Goal: Feedback & Contribution: Leave review/rating

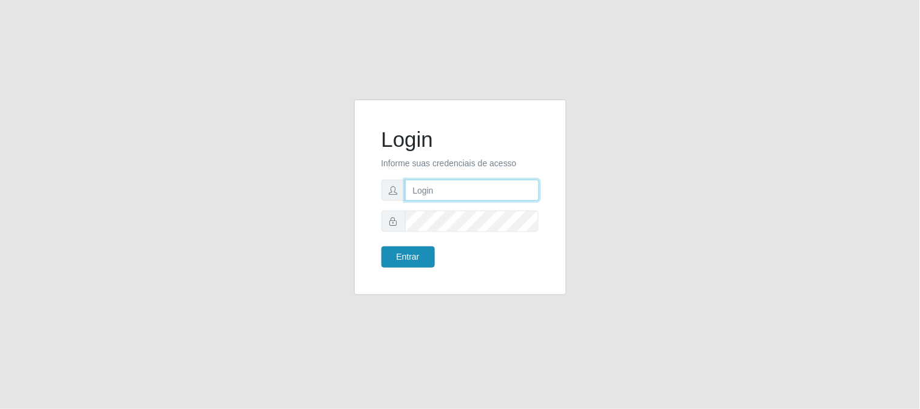
type input "elvis@casatudo"
click at [415, 259] on button "Entrar" at bounding box center [408, 256] width 53 height 21
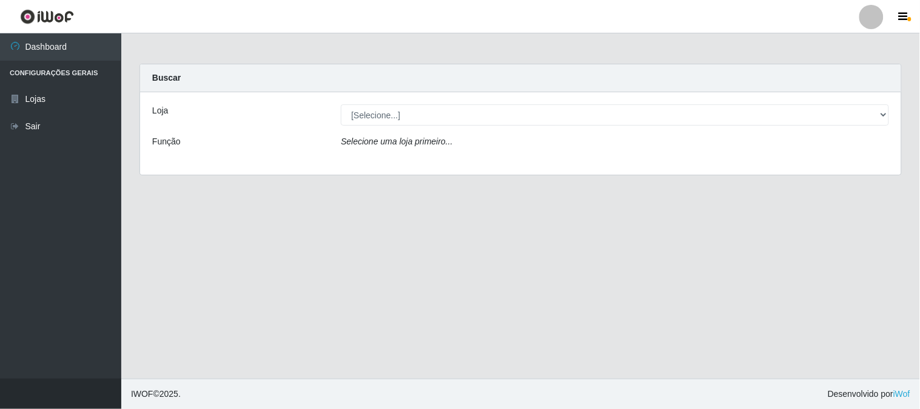
click at [458, 119] on div "Loja [Selecione...] Casatudo BR Função Selecione uma loja primeiro..." at bounding box center [520, 133] width 761 height 83
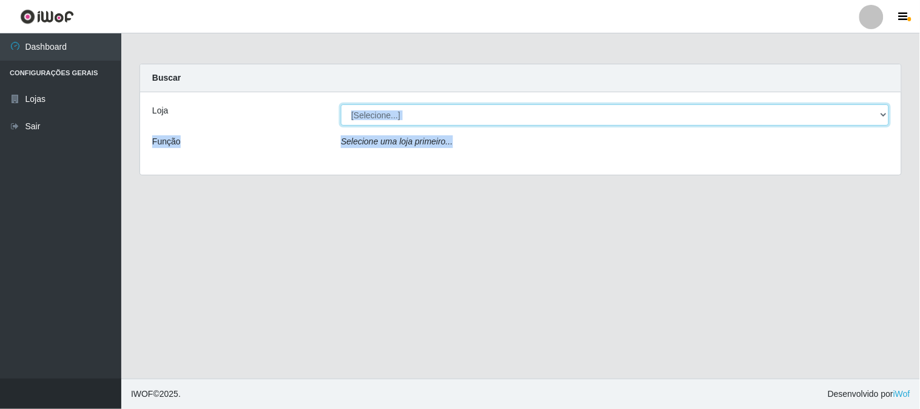
click at [457, 114] on select "[Selecione...] Casatudo BR" at bounding box center [615, 114] width 549 height 21
select select "197"
click at [341, 104] on select "[Selecione...] Casatudo BR" at bounding box center [615, 114] width 549 height 21
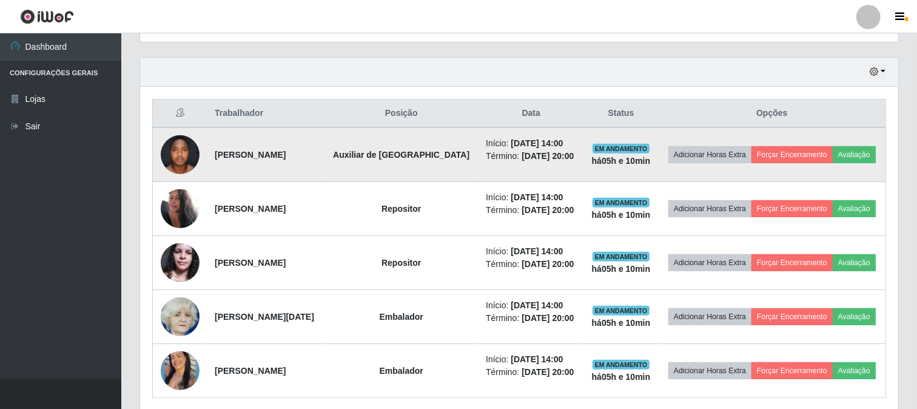
scroll to position [451, 0]
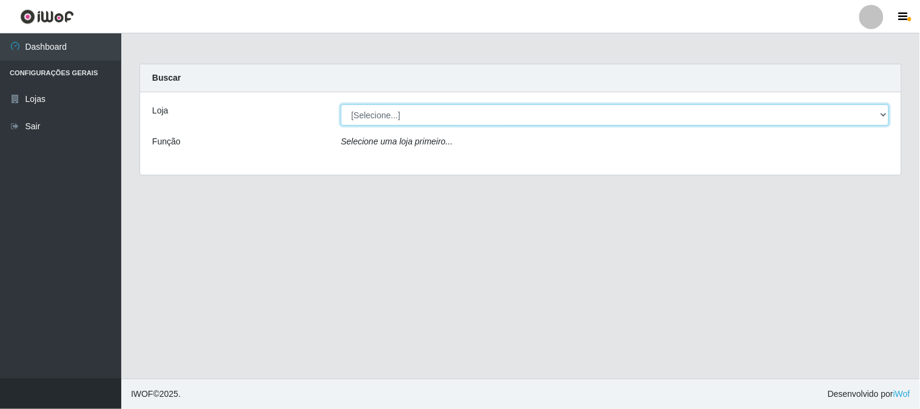
click at [371, 118] on select "[Selecione...] Casatudo BR" at bounding box center [615, 114] width 549 height 21
select select "197"
click at [341, 104] on select "[Selecione...] Casatudo BR" at bounding box center [615, 114] width 549 height 21
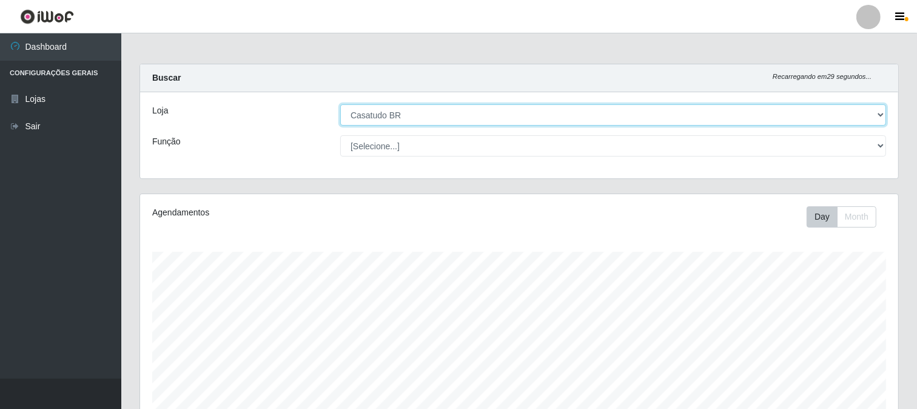
scroll to position [251, 758]
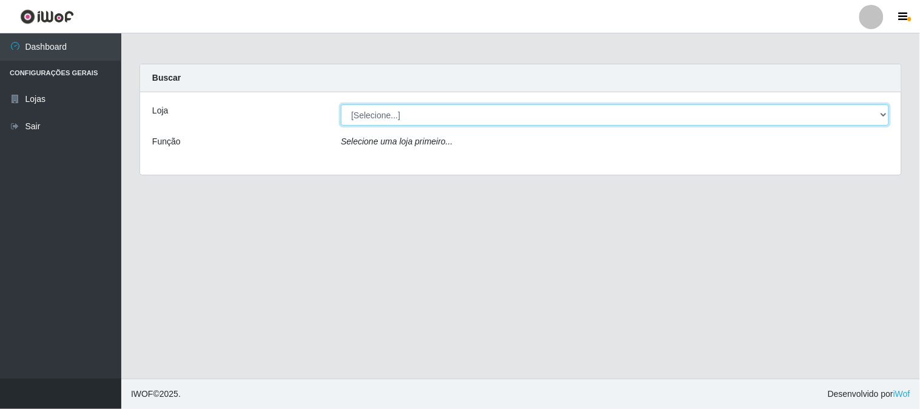
drag, startPoint x: 520, startPoint y: 109, endPoint x: 487, endPoint y: 177, distance: 75.4
click at [520, 109] on select "[Selecione...] Casatudo BR" at bounding box center [615, 114] width 549 height 21
select select "197"
click at [341, 104] on select "[Selecione...] Casatudo BR" at bounding box center [615, 114] width 549 height 21
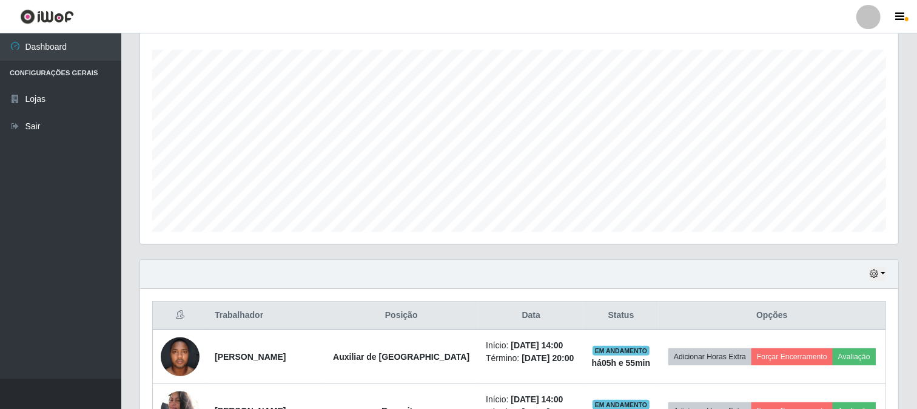
scroll to position [451, 0]
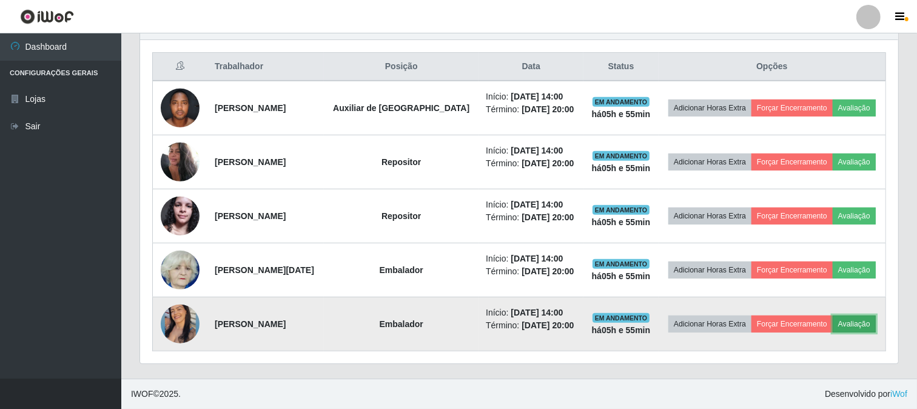
click at [859, 323] on button "Avaliação" at bounding box center [854, 324] width 43 height 17
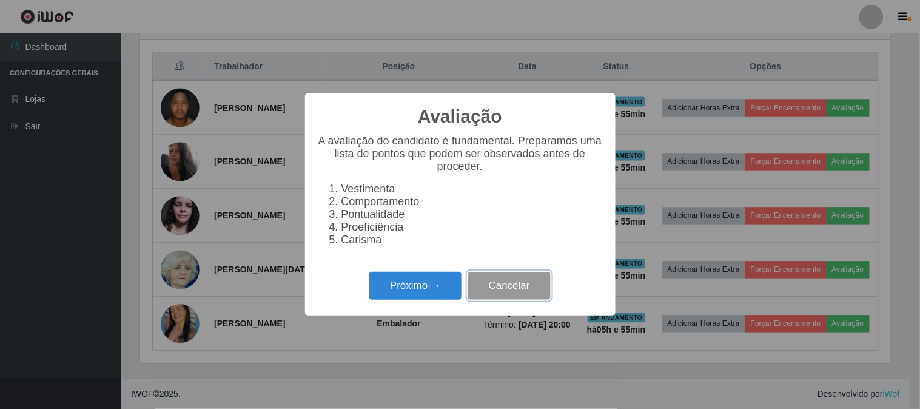
click at [505, 294] on button "Cancelar" at bounding box center [509, 286] width 83 height 29
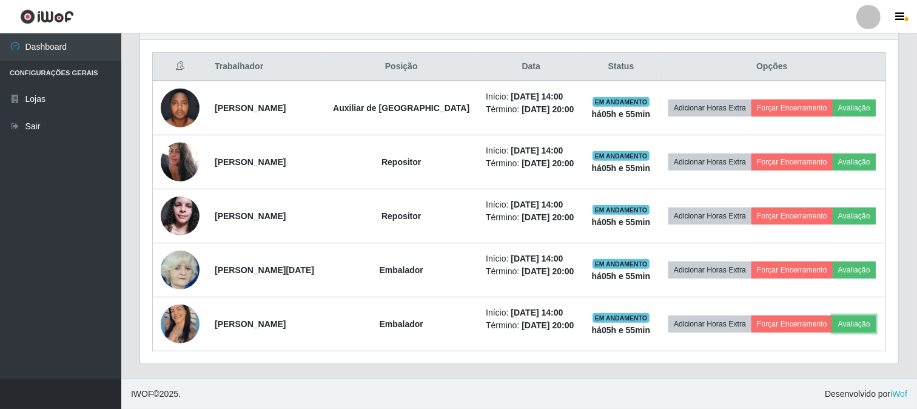
scroll to position [251, 758]
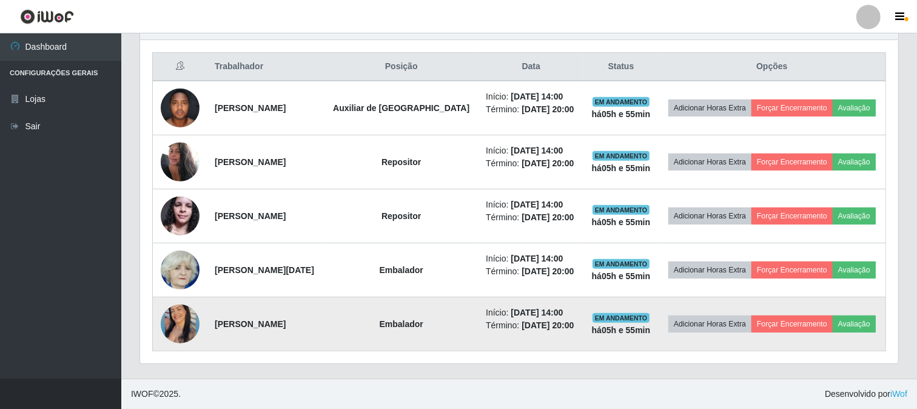
click at [168, 329] on img at bounding box center [180, 324] width 39 height 49
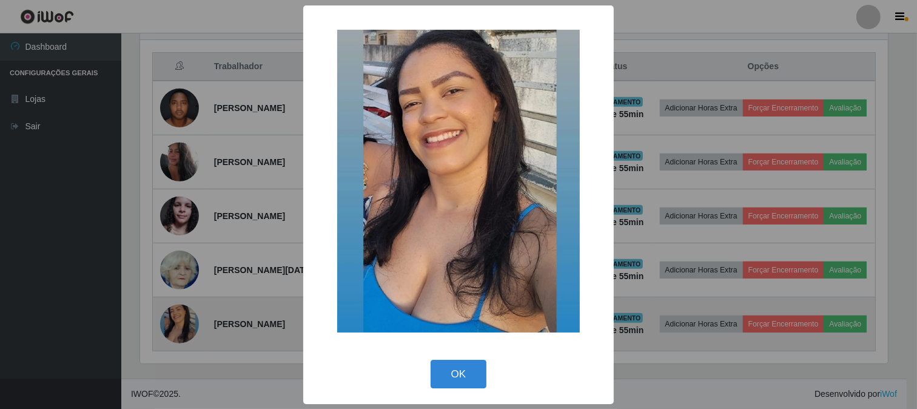
scroll to position [251, 751]
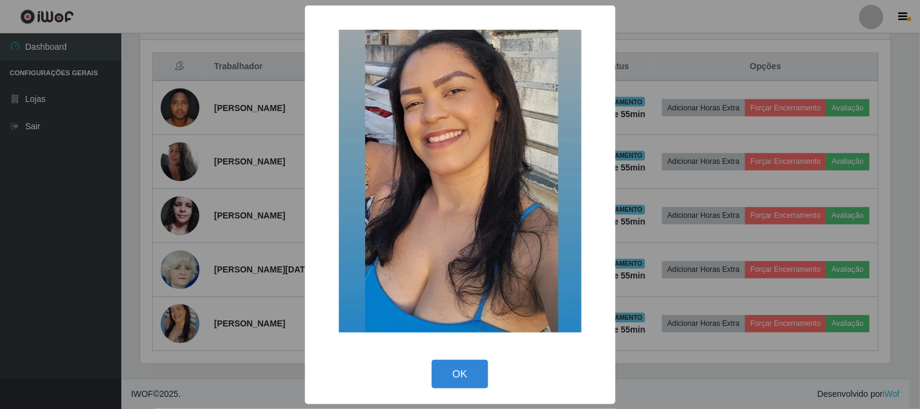
click at [640, 103] on div "× OK Cancel" at bounding box center [460, 204] width 920 height 409
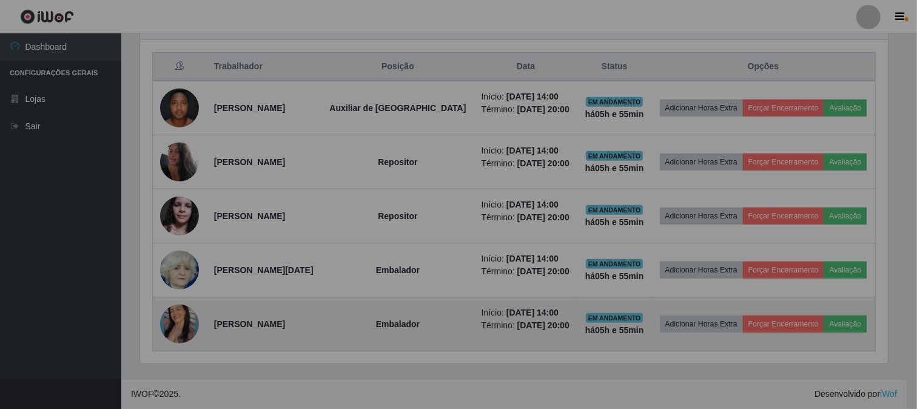
scroll to position [251, 758]
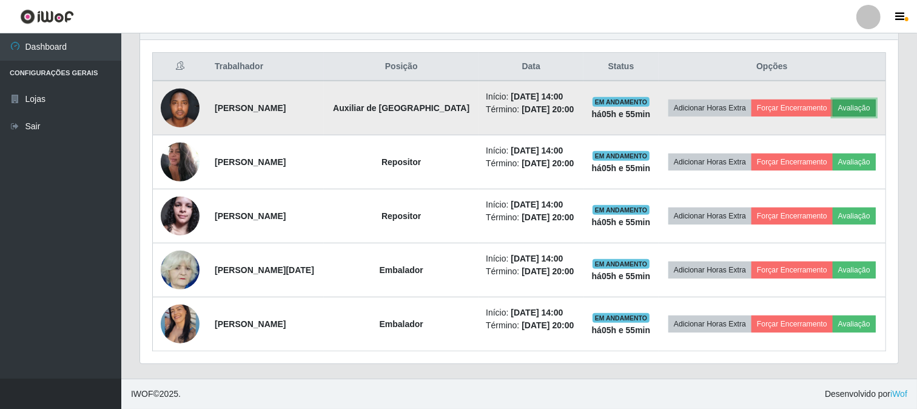
click at [860, 104] on button "Avaliação" at bounding box center [854, 108] width 43 height 17
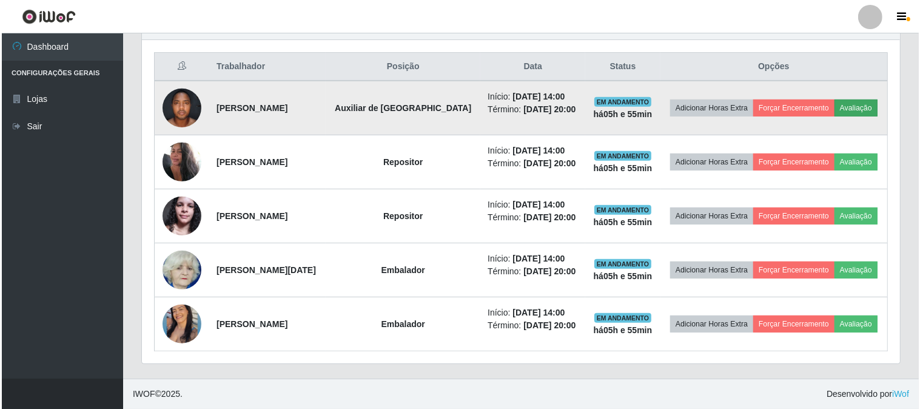
scroll to position [251, 751]
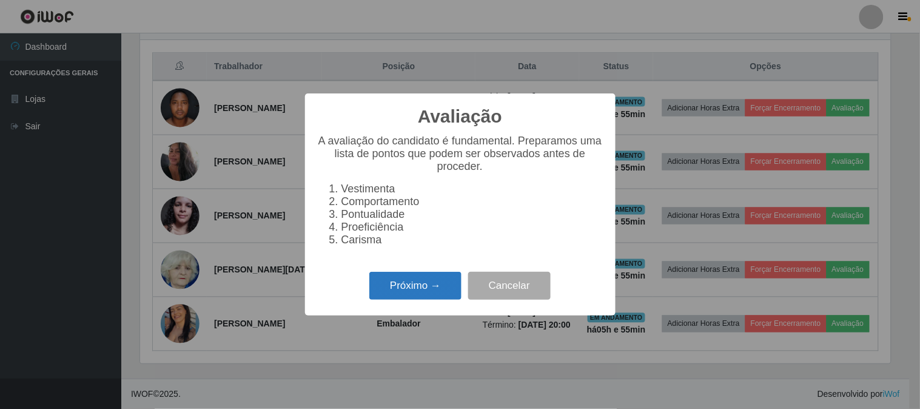
click at [413, 290] on button "Próximo →" at bounding box center [416, 286] width 92 height 29
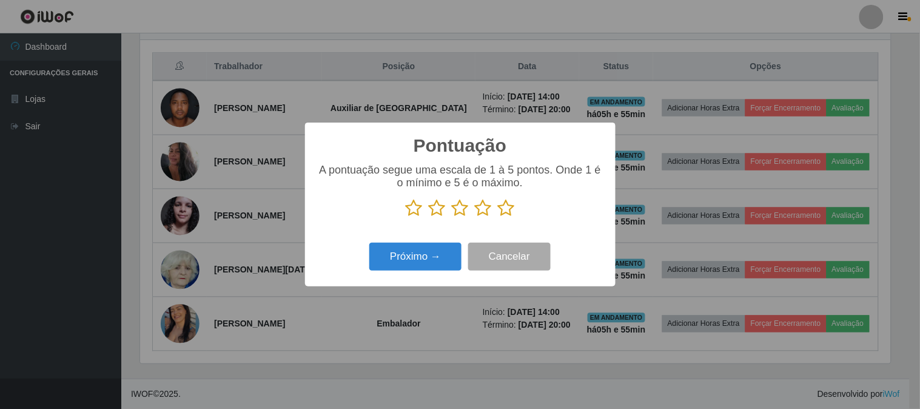
click at [507, 213] on icon at bounding box center [506, 208] width 17 height 18
click at [498, 217] on input "radio" at bounding box center [498, 217] width 0 height 0
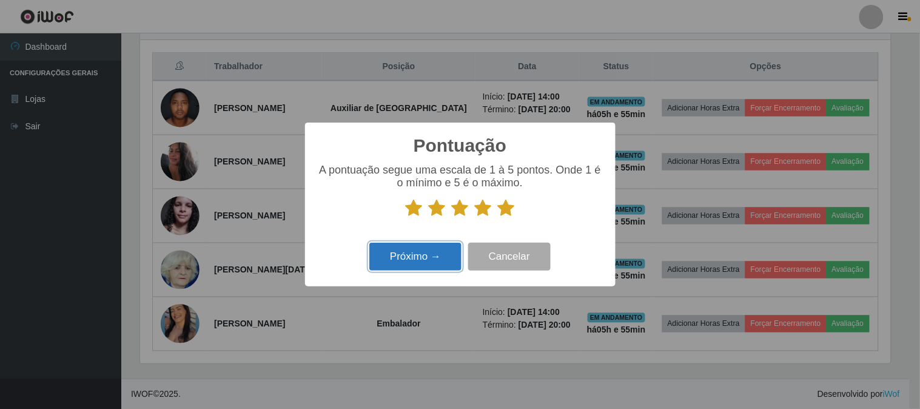
click at [444, 269] on button "Próximo →" at bounding box center [416, 257] width 92 height 29
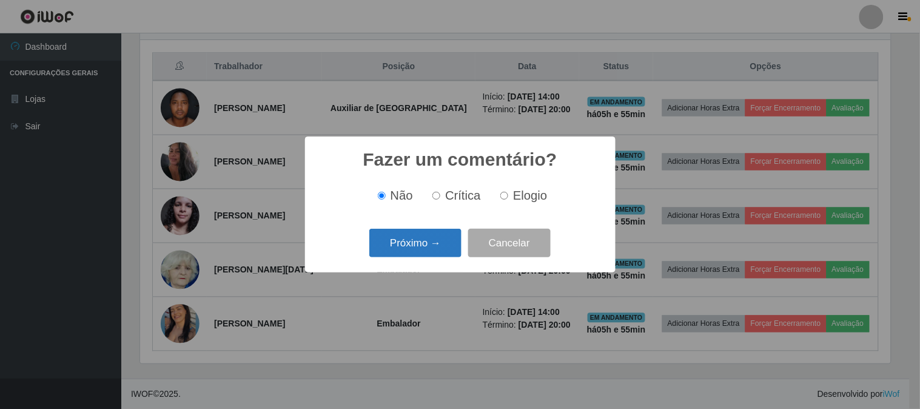
click at [433, 253] on button "Próximo →" at bounding box center [416, 243] width 92 height 29
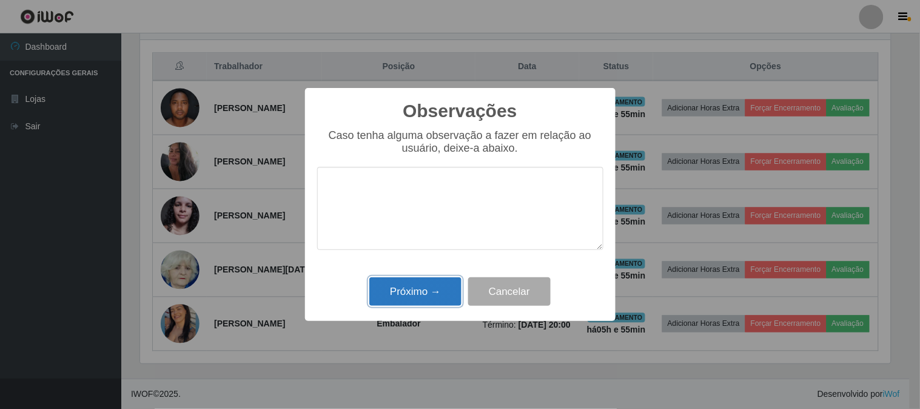
click at [439, 285] on button "Próximo →" at bounding box center [416, 291] width 92 height 29
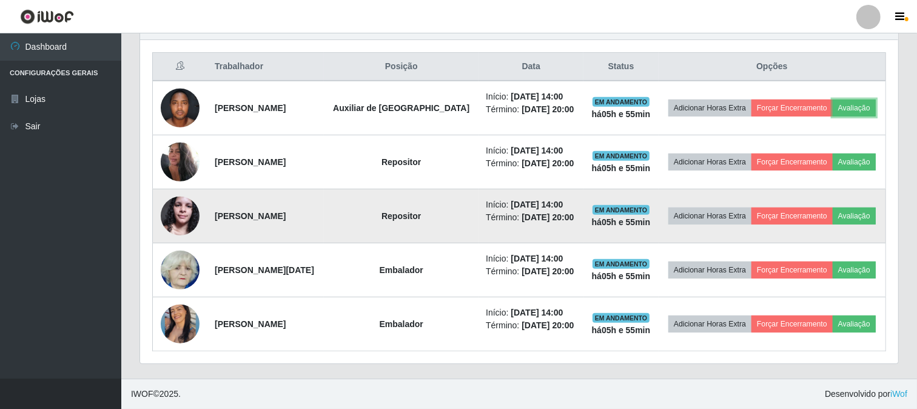
scroll to position [251, 758]
click at [860, 220] on button "Avaliação" at bounding box center [854, 216] width 43 height 17
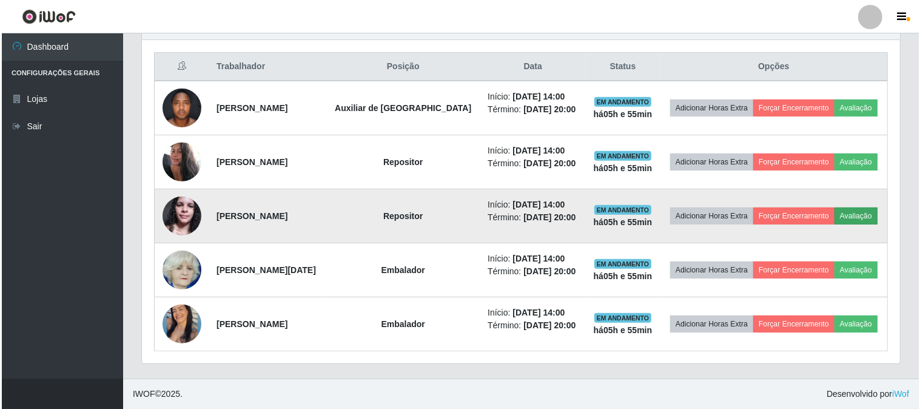
scroll to position [251, 751]
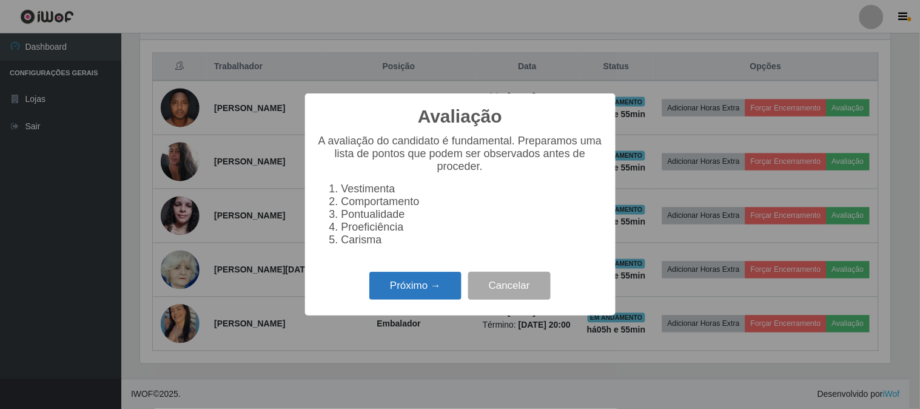
click at [441, 297] on button "Próximo →" at bounding box center [416, 286] width 92 height 29
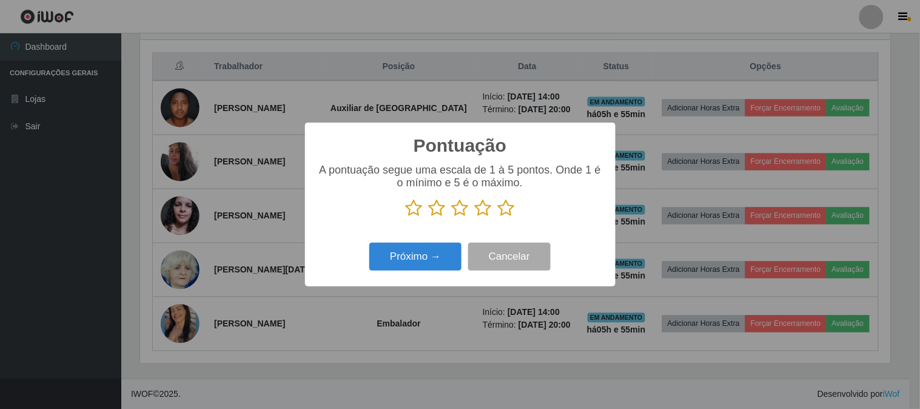
drag, startPoint x: 508, startPoint y: 211, endPoint x: 425, endPoint y: 294, distance: 118.0
click at [508, 211] on icon at bounding box center [506, 208] width 17 height 18
click at [498, 217] on input "radio" at bounding box center [498, 217] width 0 height 0
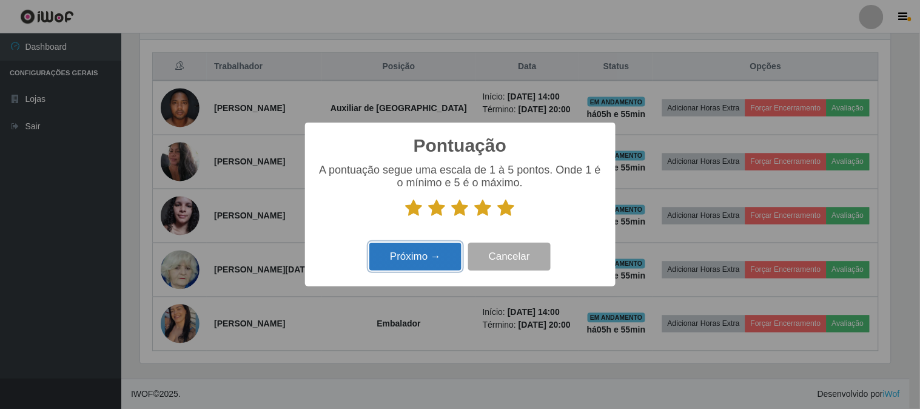
click at [424, 267] on button "Próximo →" at bounding box center [416, 257] width 92 height 29
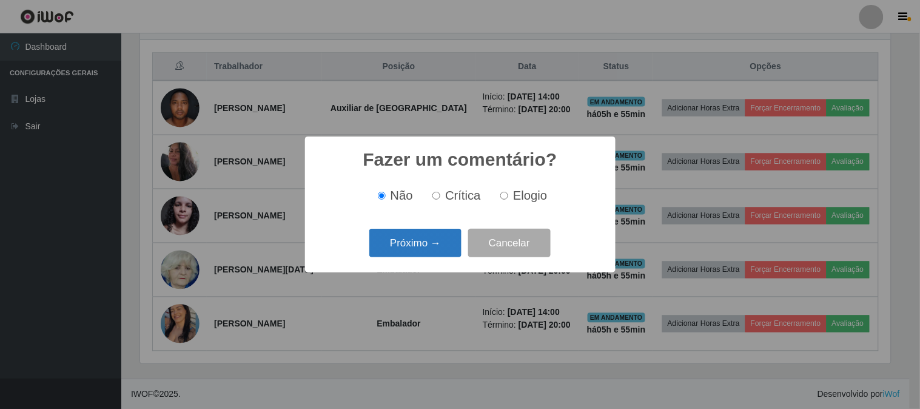
click at [423, 251] on button "Próximo →" at bounding box center [416, 243] width 92 height 29
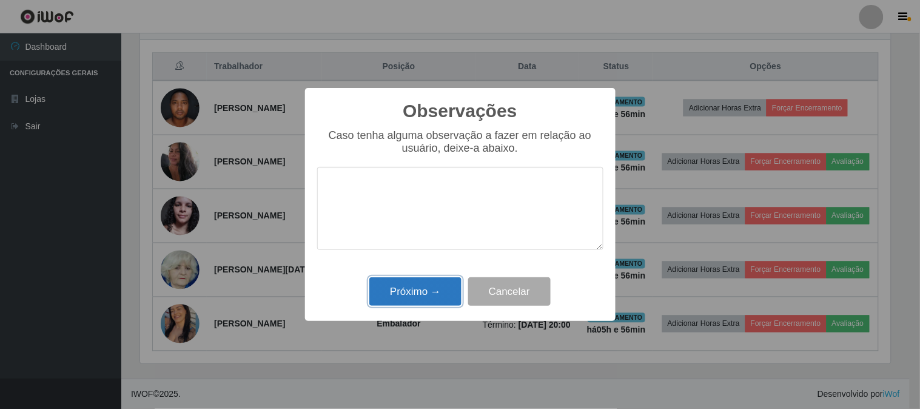
click at [427, 299] on button "Próximo →" at bounding box center [416, 291] width 92 height 29
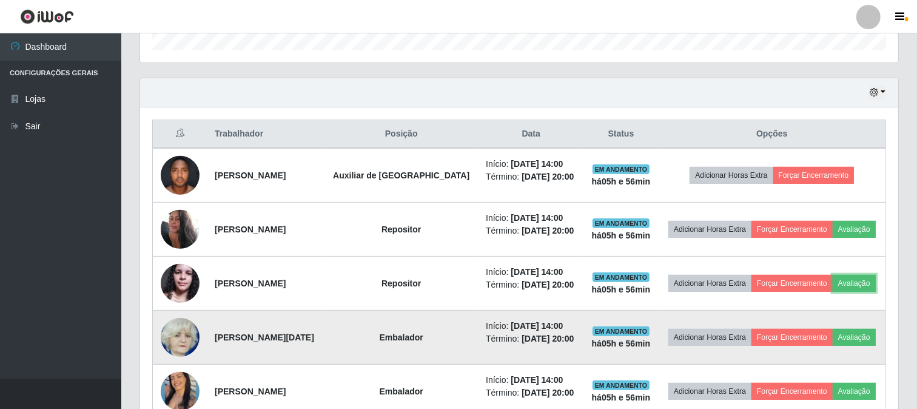
scroll to position [451, 0]
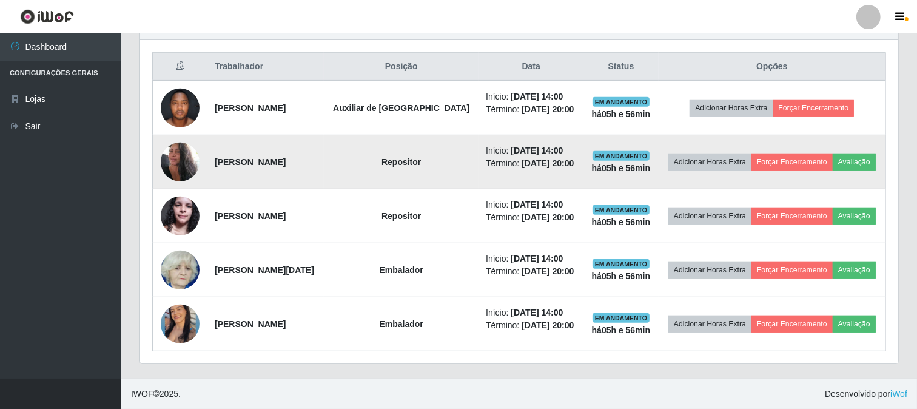
click at [852, 172] on td "Adicionar Horas Extra Forçar Encerramento Avaliação" at bounding box center [773, 162] width 228 height 54
click at [847, 164] on button "Avaliação" at bounding box center [854, 162] width 43 height 17
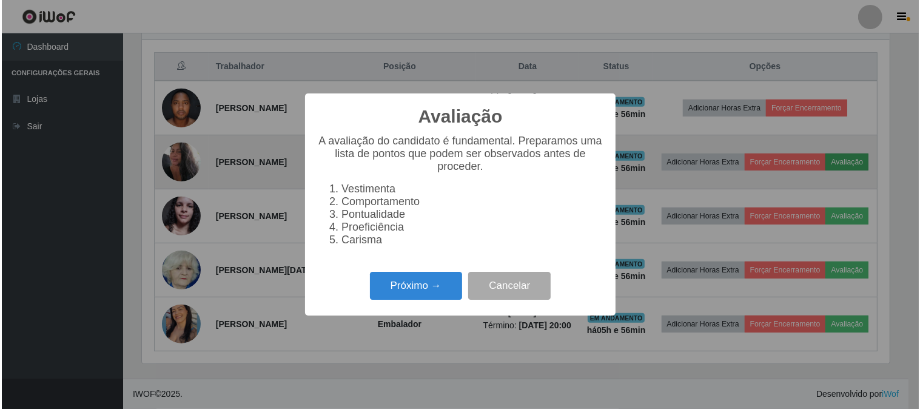
scroll to position [251, 751]
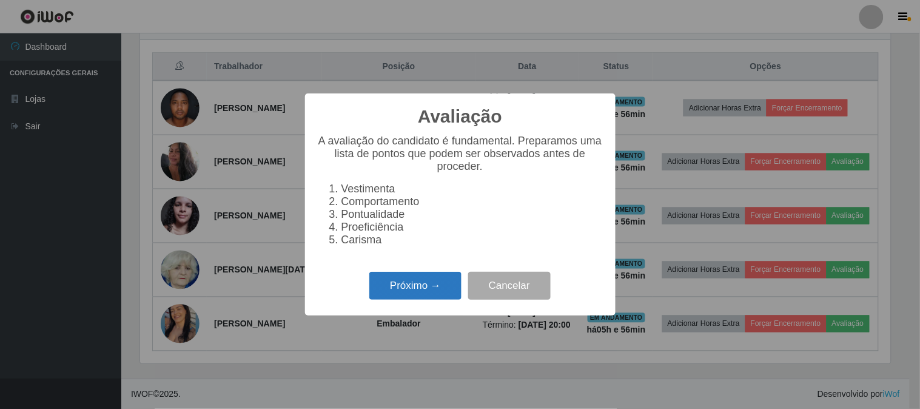
click at [413, 282] on button "Próximo →" at bounding box center [416, 286] width 92 height 29
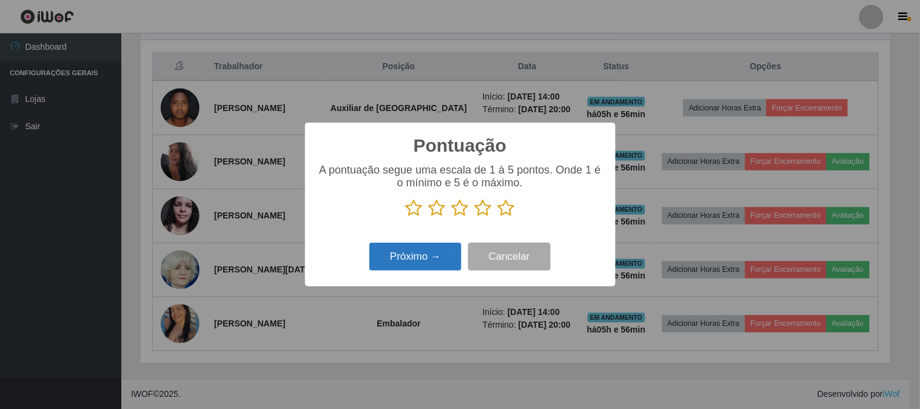
scroll to position [606519, 606019]
click at [504, 205] on icon at bounding box center [506, 208] width 17 height 18
click at [498, 217] on input "radio" at bounding box center [498, 217] width 0 height 0
click at [437, 243] on button "Próximo →" at bounding box center [416, 257] width 92 height 29
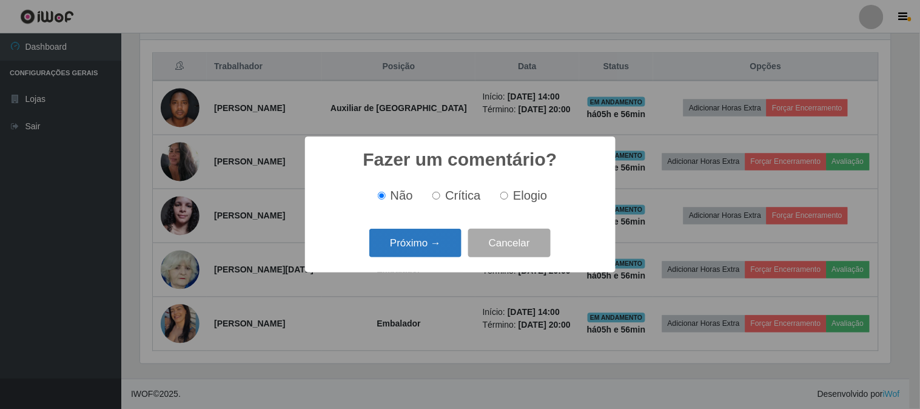
click at [428, 241] on button "Próximo →" at bounding box center [416, 243] width 92 height 29
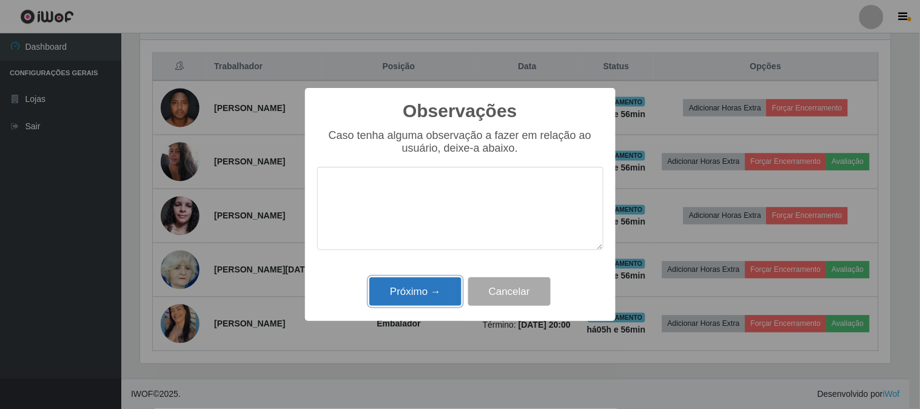
click at [408, 298] on button "Próximo →" at bounding box center [416, 291] width 92 height 29
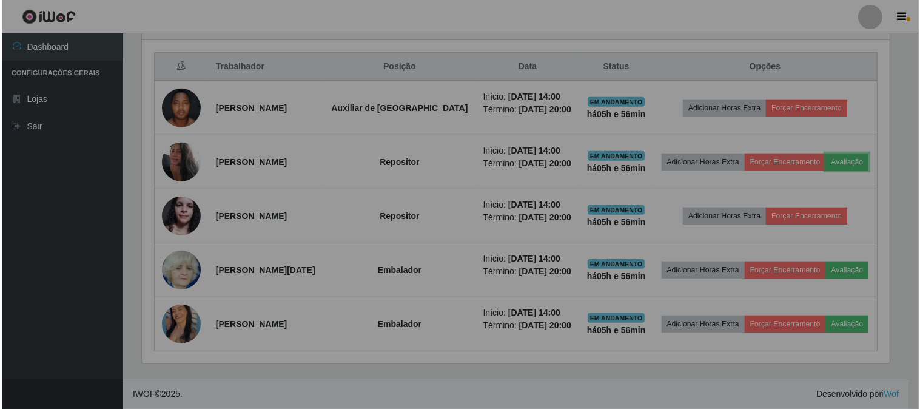
scroll to position [251, 758]
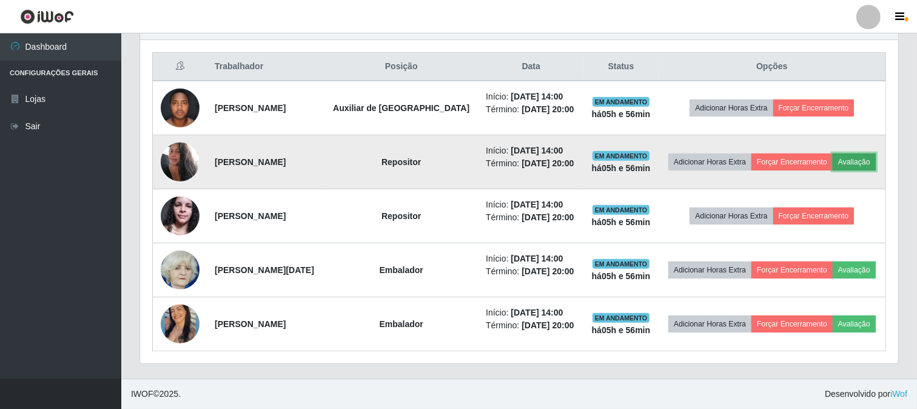
click at [842, 163] on button "Avaliação" at bounding box center [854, 162] width 43 height 17
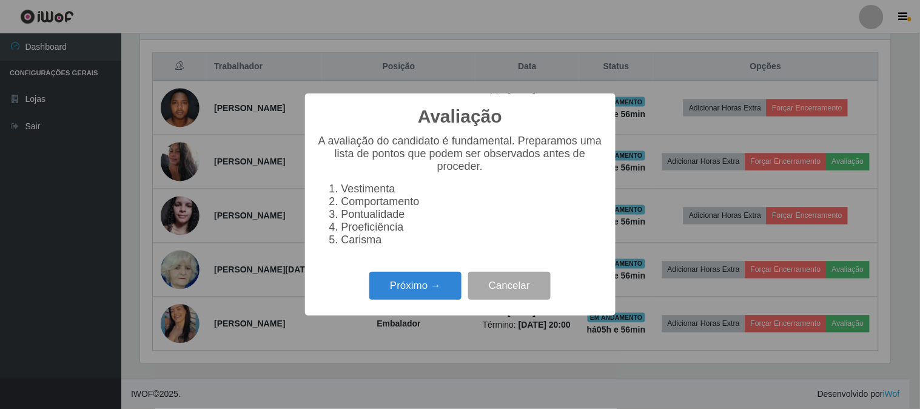
drag, startPoint x: 447, startPoint y: 274, endPoint x: 437, endPoint y: 284, distance: 13.8
click at [446, 274] on div "Próximo → Cancelar" at bounding box center [460, 285] width 286 height 35
click at [437, 284] on button "Próximo →" at bounding box center [416, 286] width 92 height 29
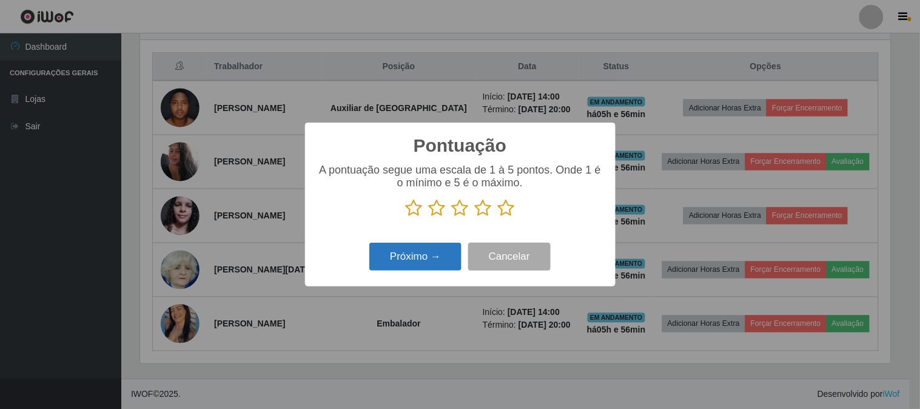
drag, startPoint x: 507, startPoint y: 204, endPoint x: 397, endPoint y: 245, distance: 116.3
click at [505, 208] on icon at bounding box center [506, 208] width 17 height 18
click at [498, 217] on input "radio" at bounding box center [498, 217] width 0 height 0
click at [399, 256] on button "Próximo →" at bounding box center [416, 257] width 92 height 29
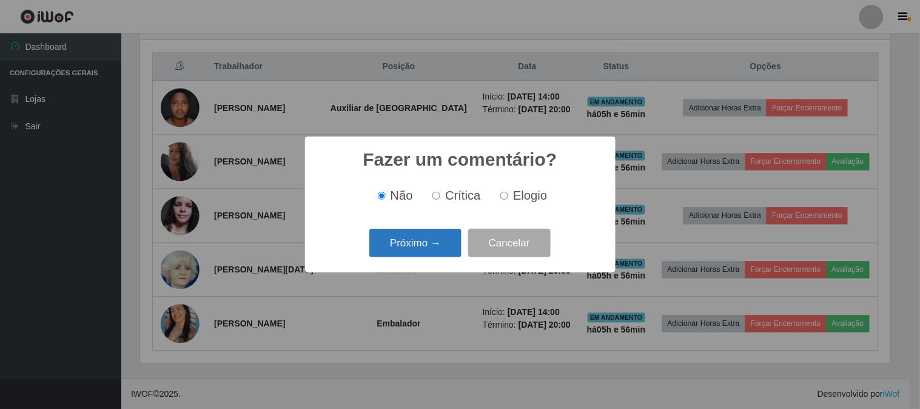
click at [403, 251] on button "Próximo →" at bounding box center [416, 243] width 92 height 29
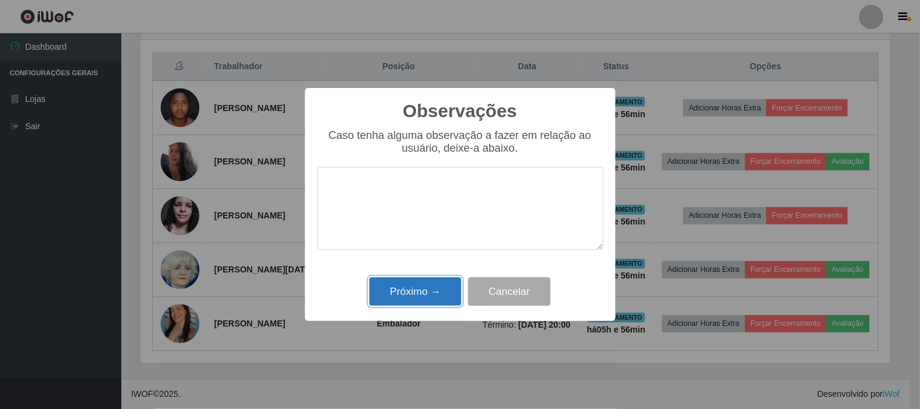
click at [419, 291] on button "Próximo →" at bounding box center [416, 291] width 92 height 29
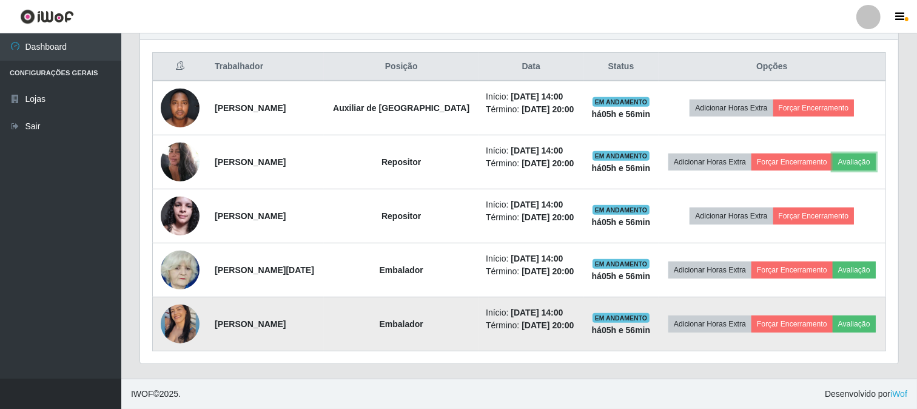
scroll to position [251, 758]
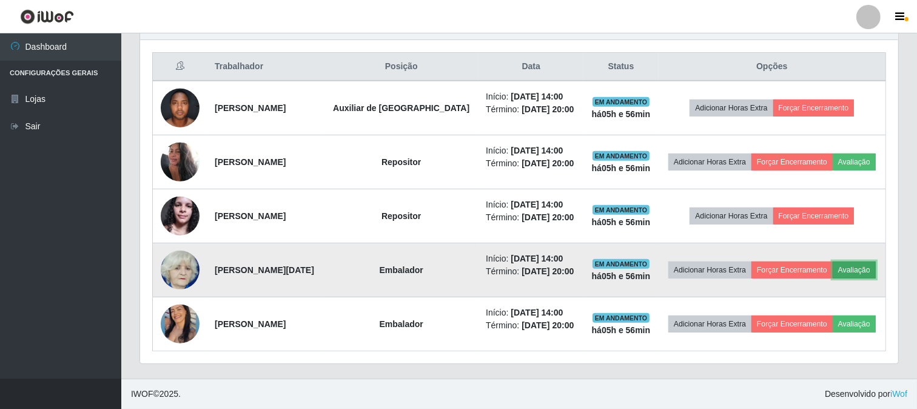
click at [853, 268] on button "Avaliação" at bounding box center [854, 270] width 43 height 17
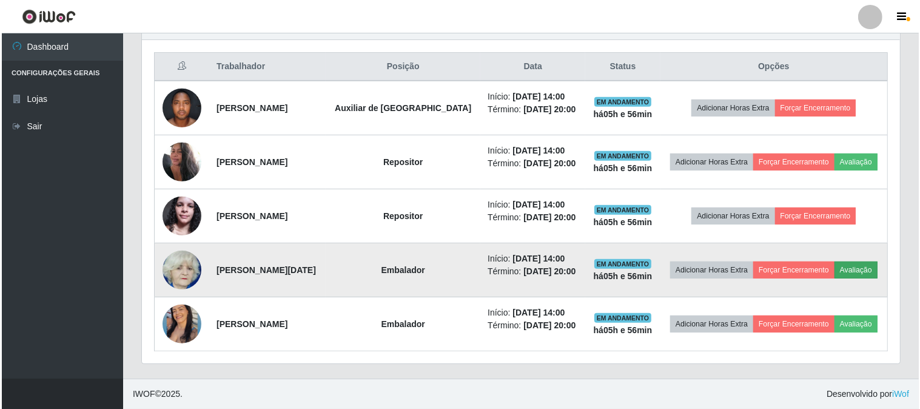
scroll to position [251, 751]
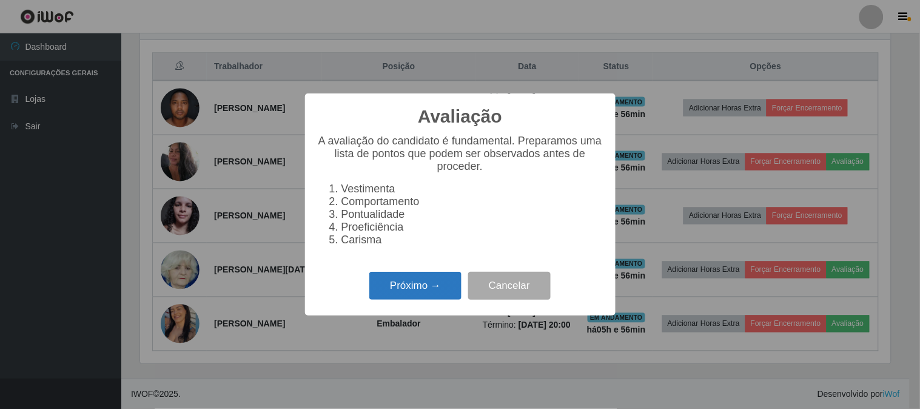
click at [431, 298] on button "Próximo →" at bounding box center [416, 286] width 92 height 29
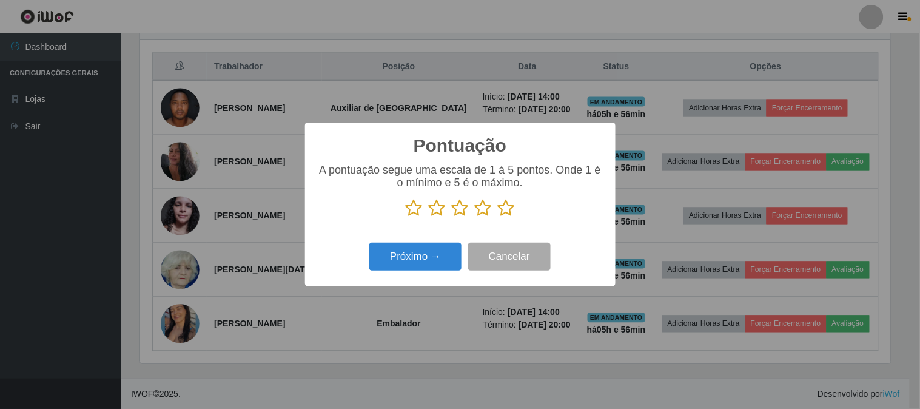
scroll to position [606519, 606019]
click at [502, 208] on icon at bounding box center [506, 208] width 17 height 18
click at [498, 217] on input "radio" at bounding box center [498, 217] width 0 height 0
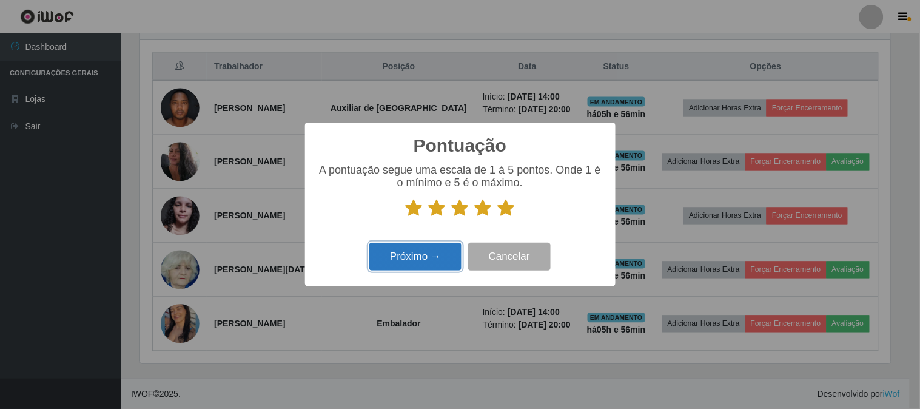
click at [445, 256] on button "Próximo →" at bounding box center [416, 257] width 92 height 29
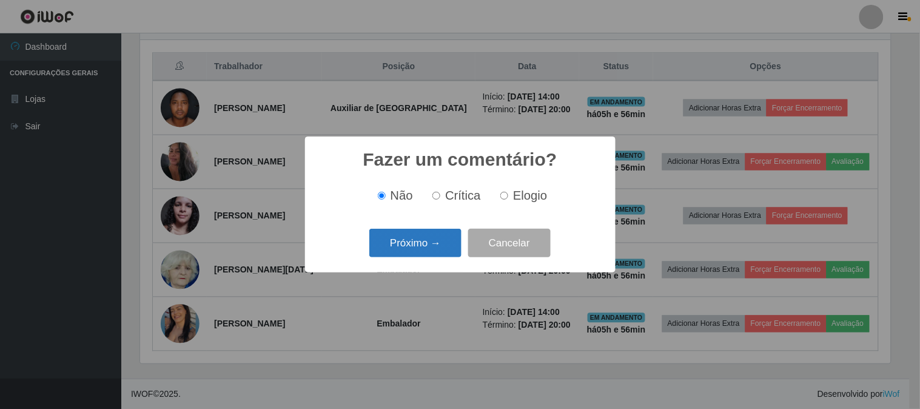
click at [436, 244] on button "Próximo →" at bounding box center [416, 243] width 92 height 29
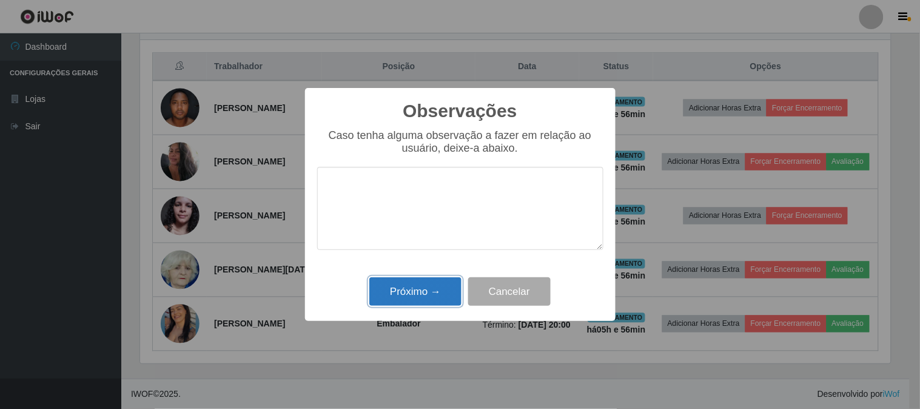
click at [430, 288] on button "Próximo →" at bounding box center [416, 291] width 92 height 29
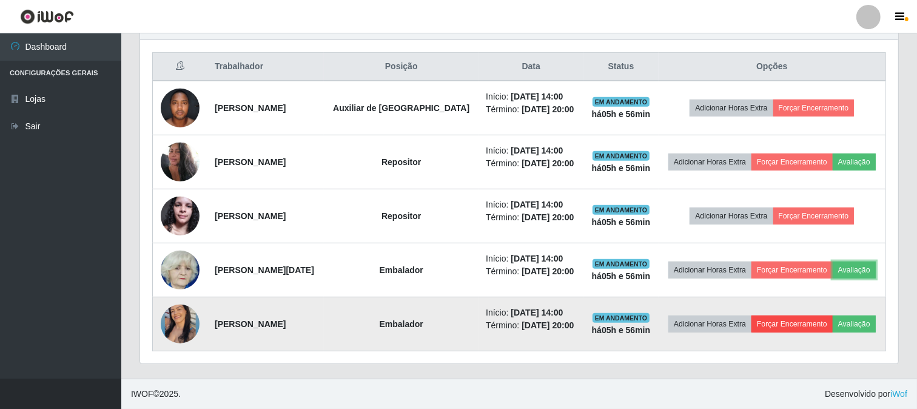
scroll to position [251, 758]
click at [864, 322] on button "Avaliação" at bounding box center [854, 324] width 43 height 17
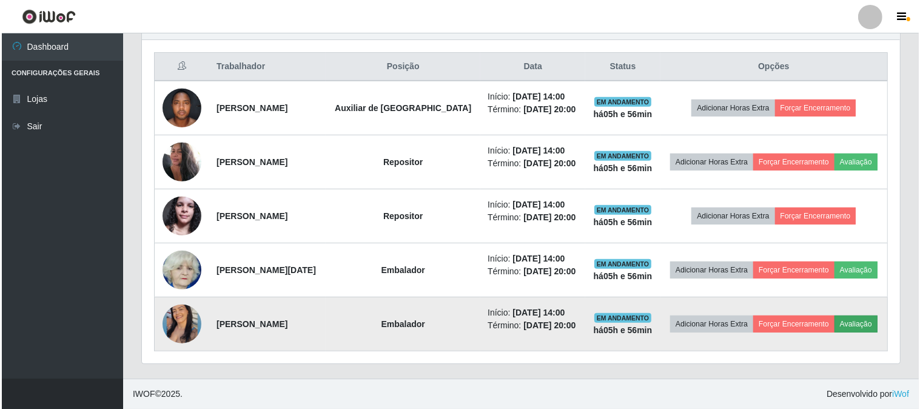
scroll to position [0, 0]
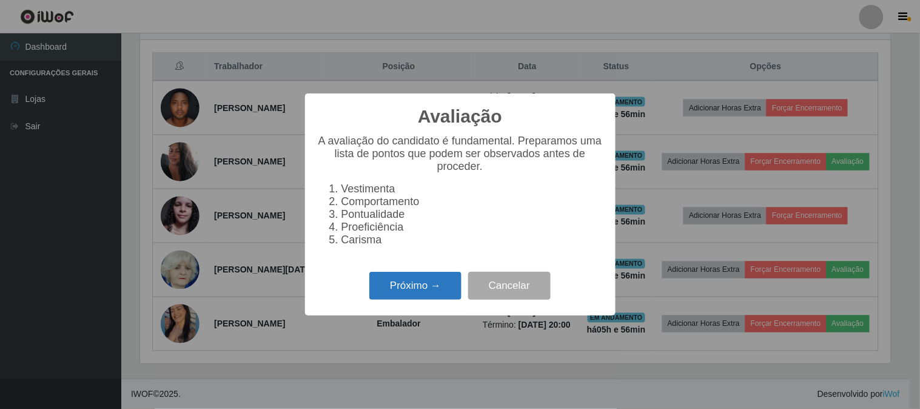
click at [437, 283] on button "Próximo →" at bounding box center [416, 286] width 92 height 29
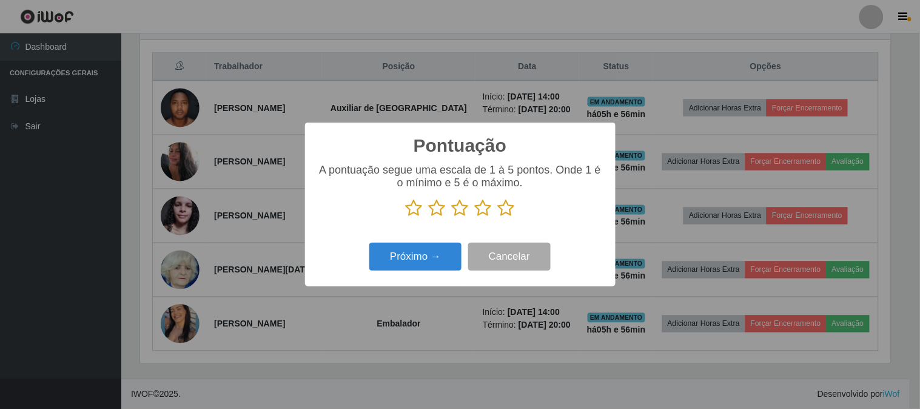
click at [496, 212] on p at bounding box center [460, 208] width 286 height 18
click at [500, 217] on icon at bounding box center [506, 208] width 17 height 18
click at [498, 217] on input "radio" at bounding box center [498, 217] width 0 height 0
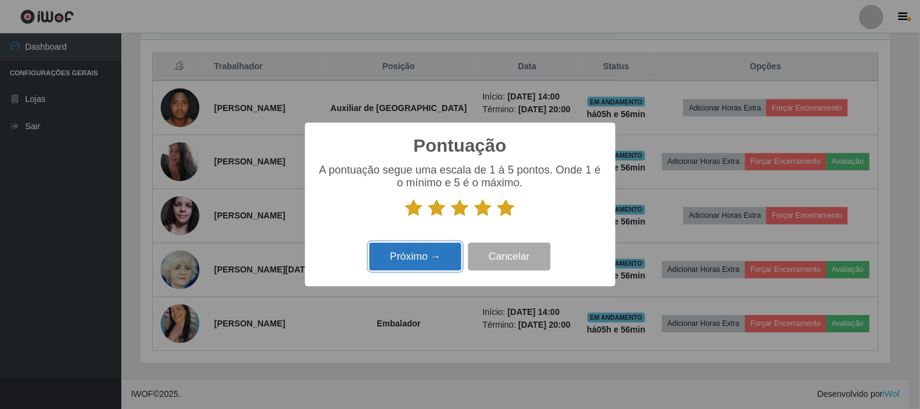
click at [431, 256] on button "Próximo →" at bounding box center [416, 257] width 92 height 29
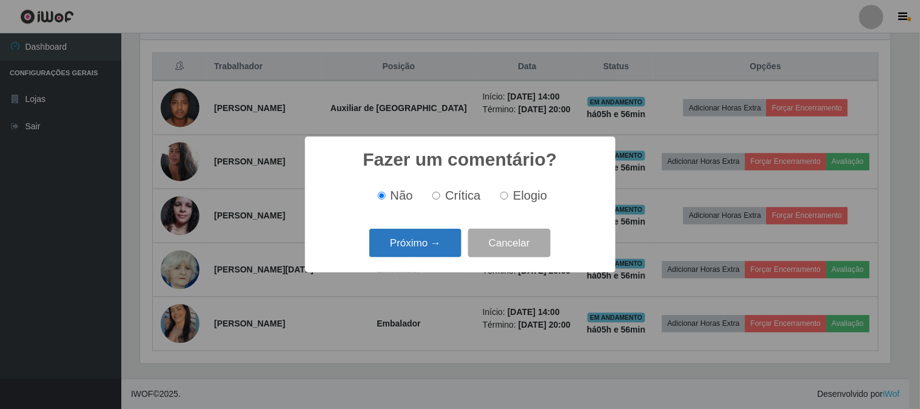
click at [426, 254] on button "Próximo →" at bounding box center [416, 243] width 92 height 29
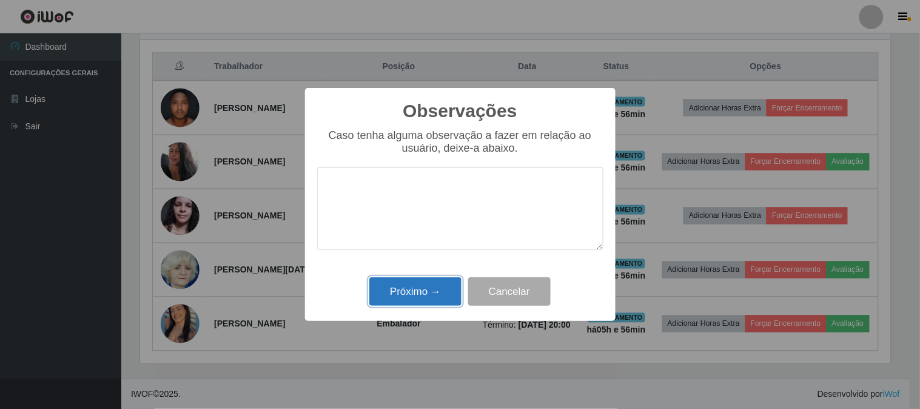
click at [383, 296] on button "Próximo →" at bounding box center [416, 291] width 92 height 29
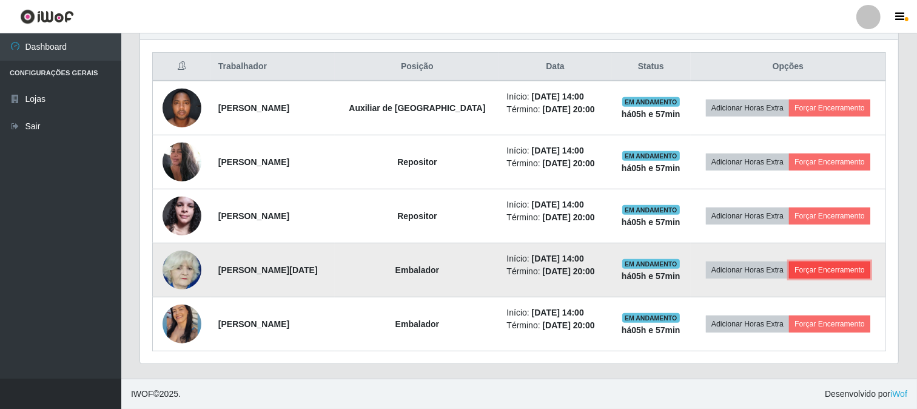
click at [825, 274] on button "Forçar Encerramento" at bounding box center [829, 270] width 81 height 17
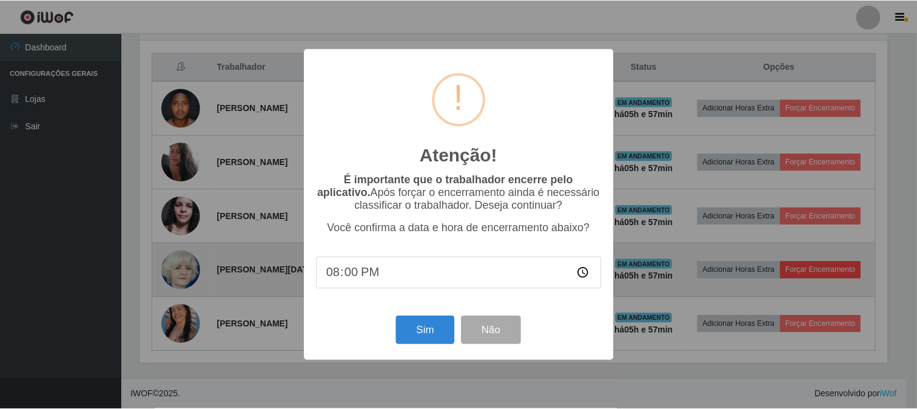
scroll to position [251, 751]
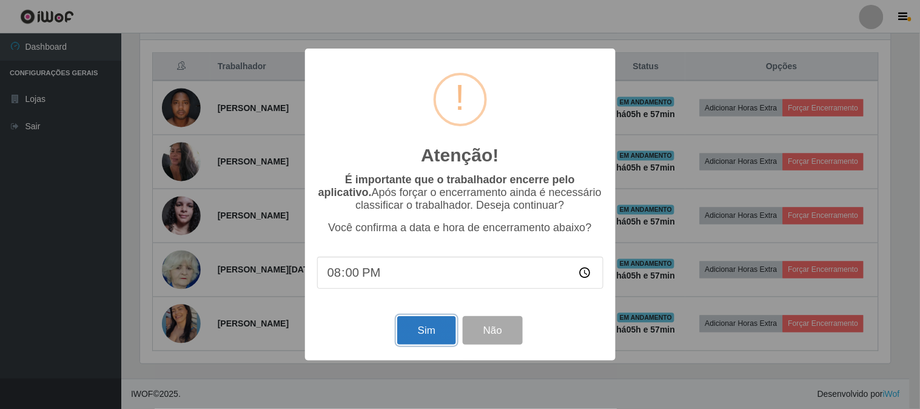
click at [423, 329] on button "Sim" at bounding box center [426, 330] width 59 height 29
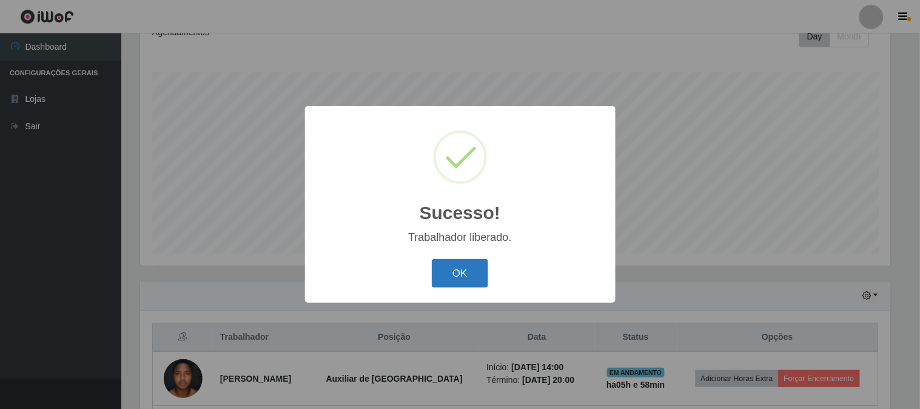
click at [445, 278] on button "OK" at bounding box center [460, 273] width 56 height 29
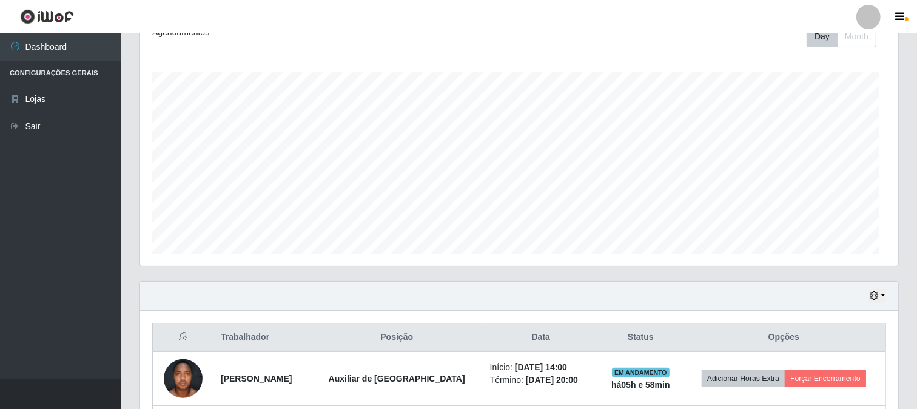
scroll to position [251, 758]
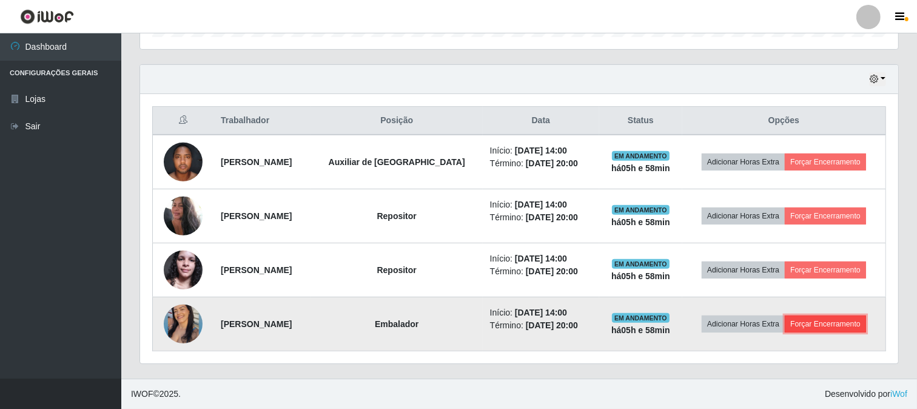
click at [825, 323] on button "Forçar Encerramento" at bounding box center [825, 324] width 81 height 17
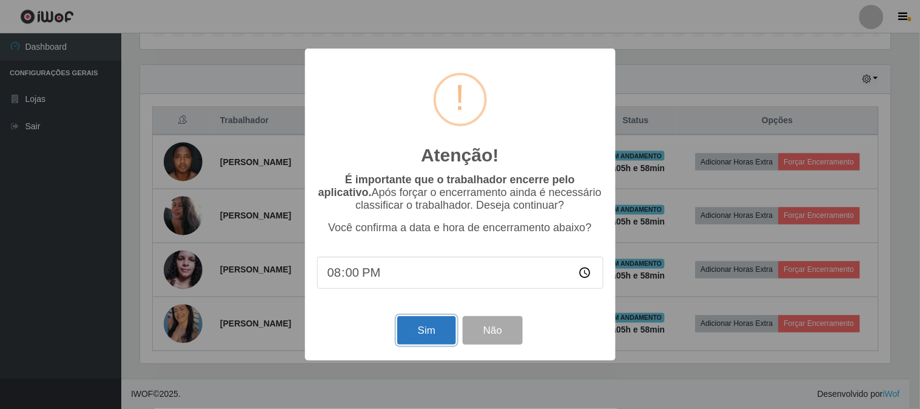
click at [414, 329] on button "Sim" at bounding box center [426, 330] width 59 height 29
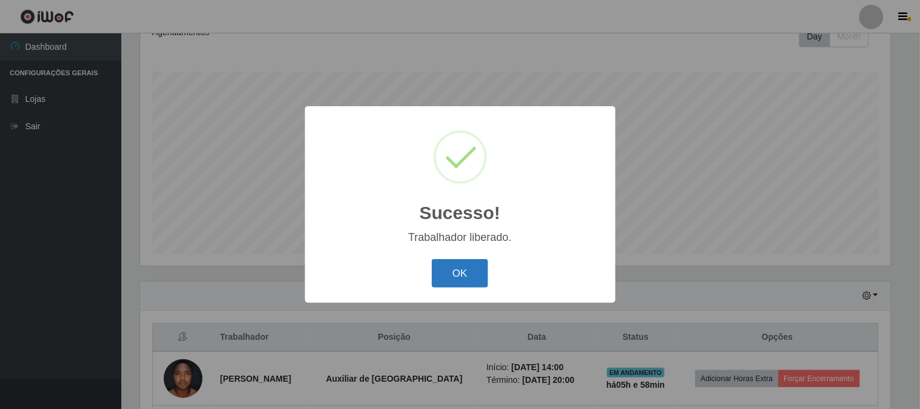
click at [460, 263] on button "OK" at bounding box center [460, 273] width 56 height 29
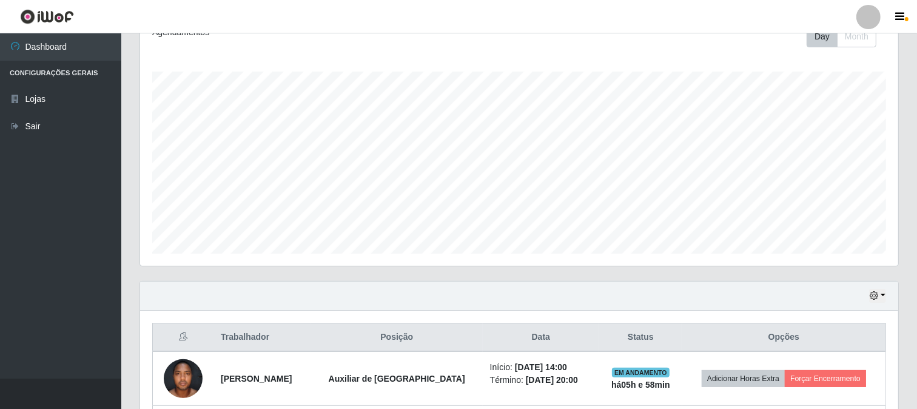
scroll to position [343, 0]
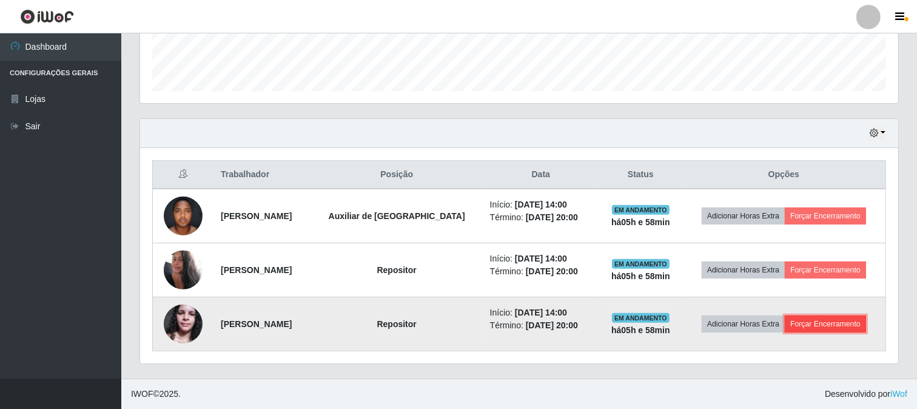
click at [828, 328] on button "Forçar Encerramento" at bounding box center [825, 324] width 81 height 17
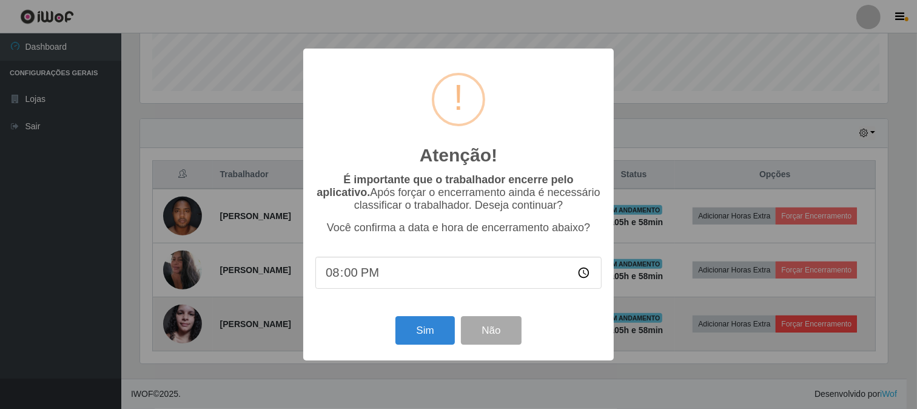
scroll to position [251, 751]
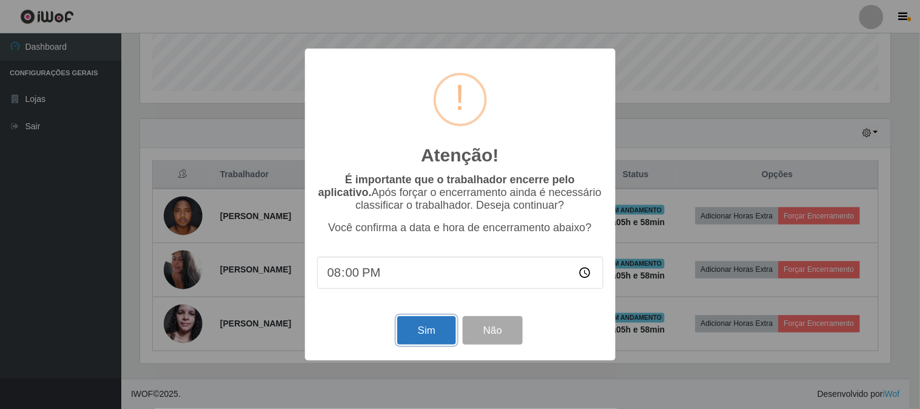
click at [428, 333] on button "Sim" at bounding box center [426, 330] width 59 height 29
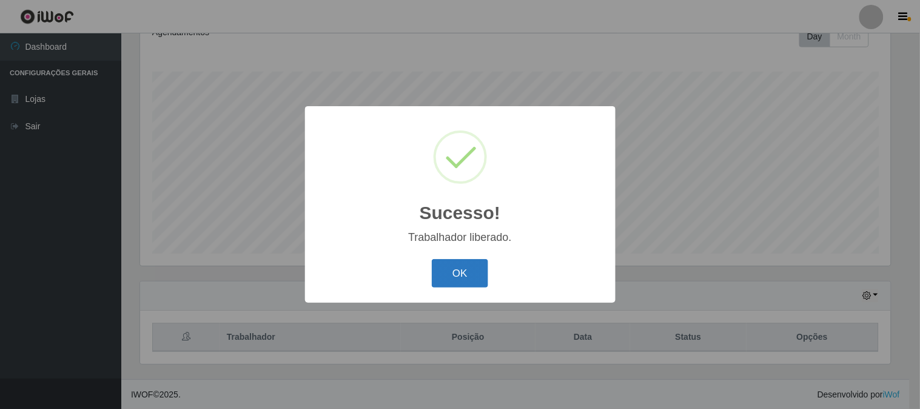
click at [480, 262] on button "OK" at bounding box center [460, 273] width 56 height 29
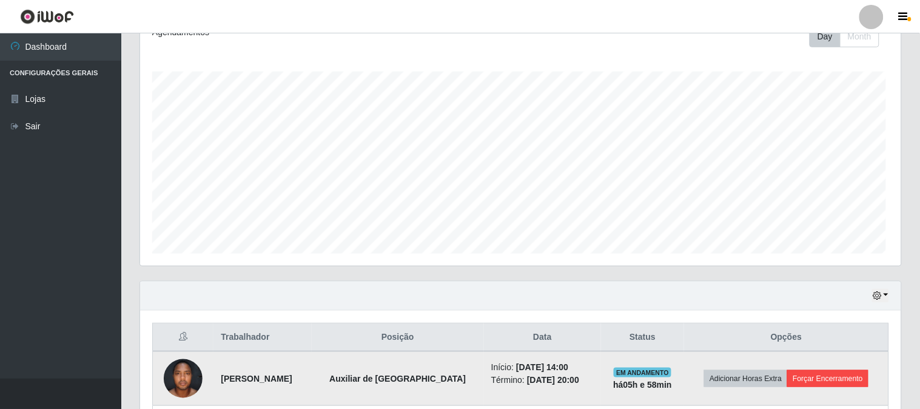
scroll to position [251, 758]
click at [840, 380] on button "Forçar Encerramento" at bounding box center [825, 378] width 81 height 17
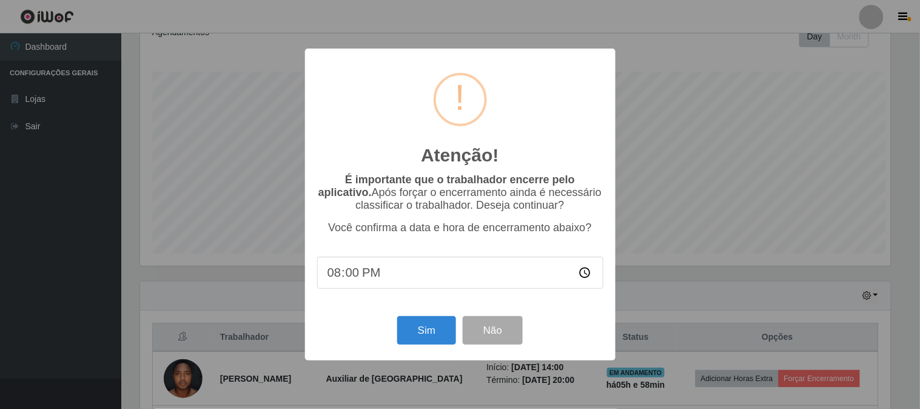
scroll to position [606519, 606019]
click at [437, 325] on button "Sim" at bounding box center [426, 330] width 59 height 29
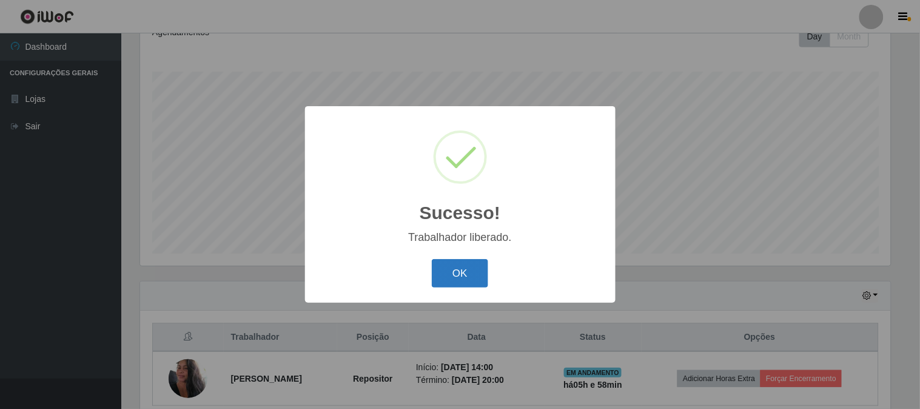
click at [474, 275] on button "OK" at bounding box center [460, 273] width 56 height 29
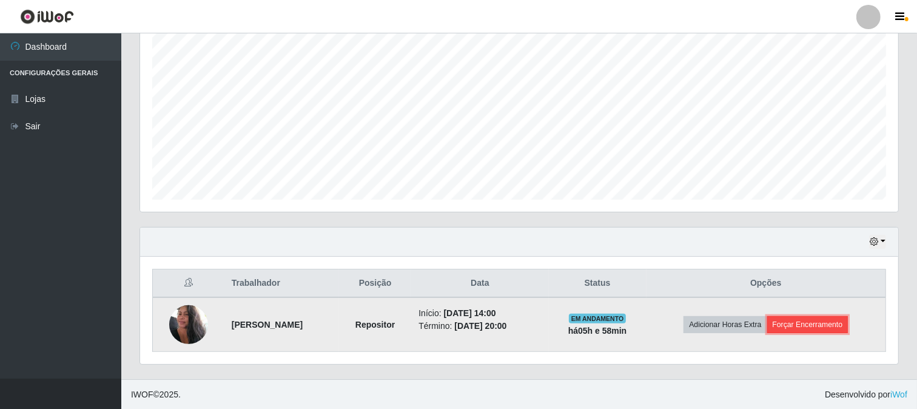
click at [802, 323] on button "Forçar Encerramento" at bounding box center [808, 324] width 81 height 17
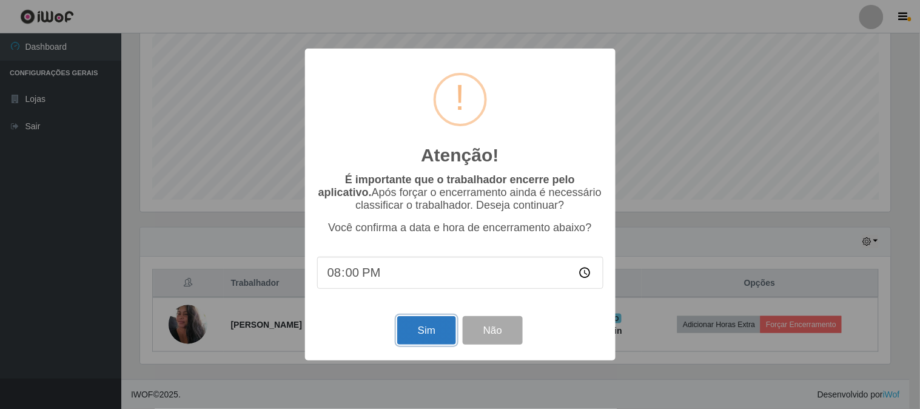
click at [421, 336] on button "Sim" at bounding box center [426, 330] width 59 height 29
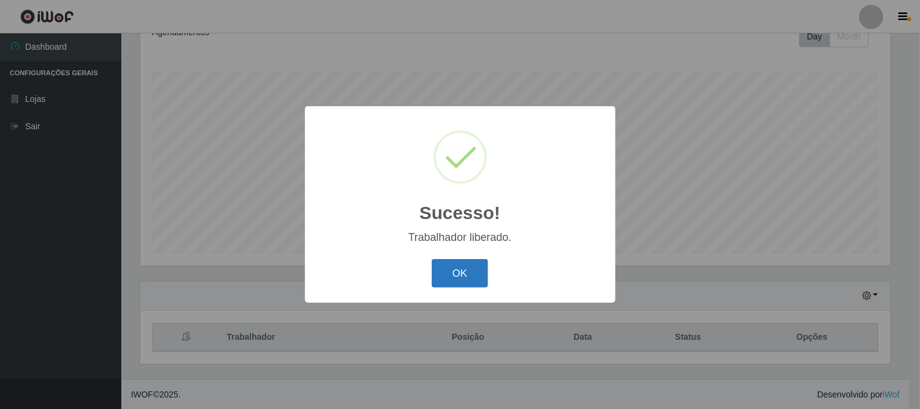
click at [442, 282] on button "OK" at bounding box center [460, 273] width 56 height 29
